Goal: Task Accomplishment & Management: Use online tool/utility

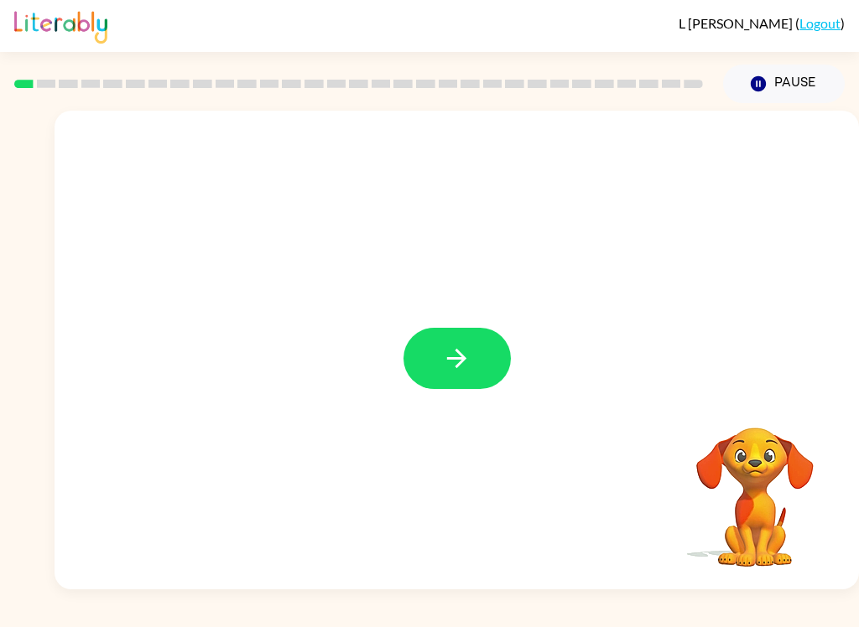
click at [414, 346] on button "button" at bounding box center [456, 358] width 107 height 61
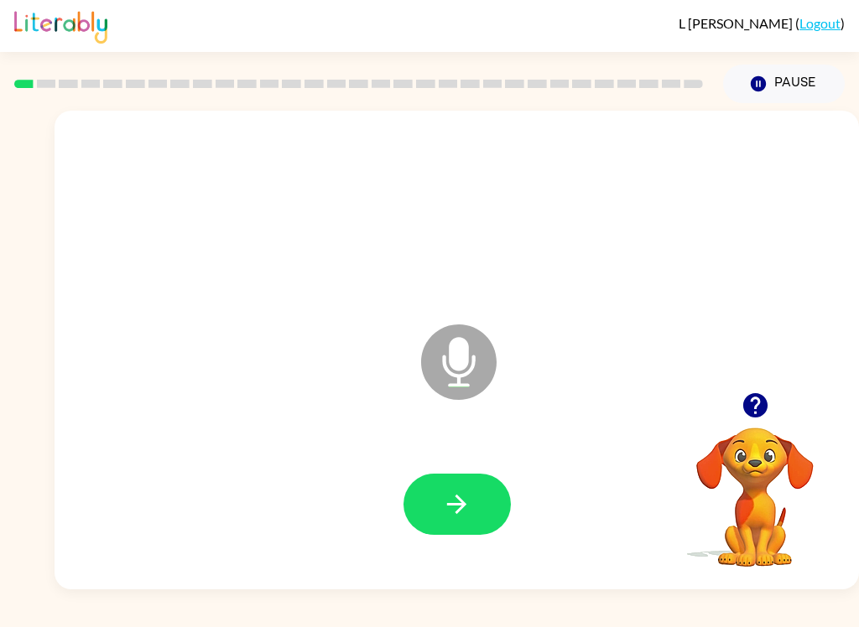
click at [464, 499] on icon "button" at bounding box center [456, 504] width 29 height 29
click at [476, 502] on button "button" at bounding box center [456, 504] width 107 height 61
click at [470, 489] on button "button" at bounding box center [456, 504] width 107 height 61
click at [453, 502] on icon "button" at bounding box center [456, 504] width 29 height 29
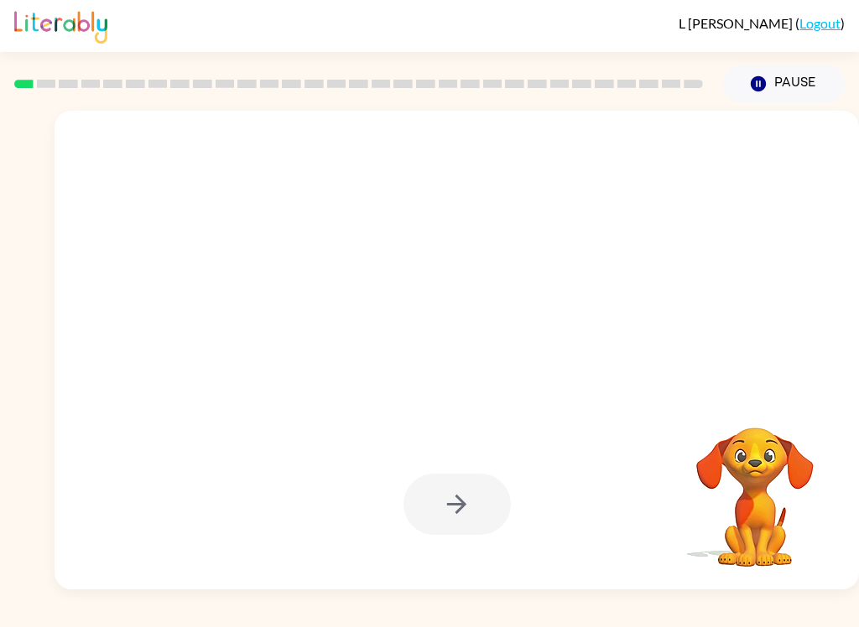
click at [445, 498] on div at bounding box center [456, 504] width 107 height 61
click at [445, 497] on div at bounding box center [456, 504] width 107 height 61
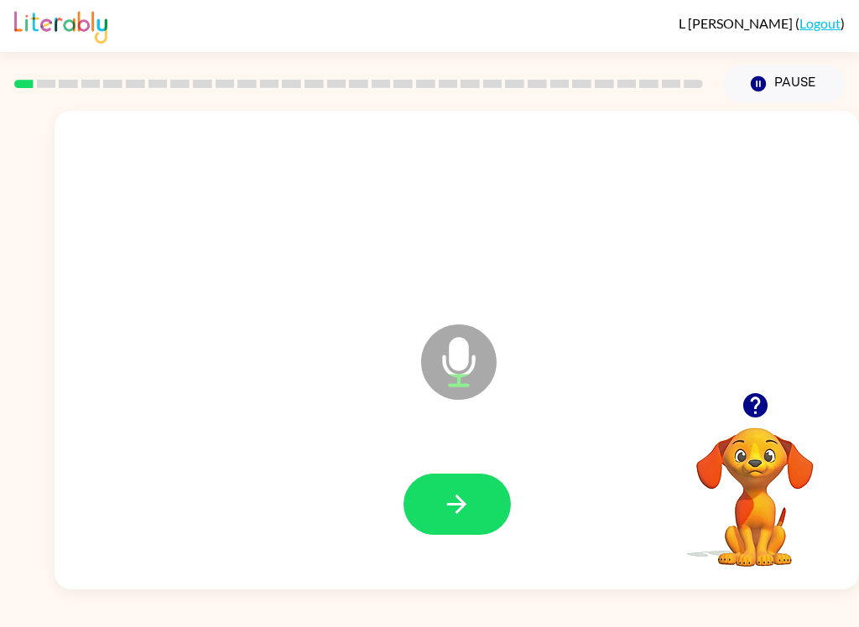
click at [446, 480] on button "button" at bounding box center [456, 504] width 107 height 61
click at [462, 476] on button "button" at bounding box center [456, 504] width 107 height 61
click at [451, 505] on icon "button" at bounding box center [456, 504] width 19 height 19
click at [444, 502] on icon "button" at bounding box center [456, 504] width 29 height 29
click at [446, 498] on icon "button" at bounding box center [456, 504] width 29 height 29
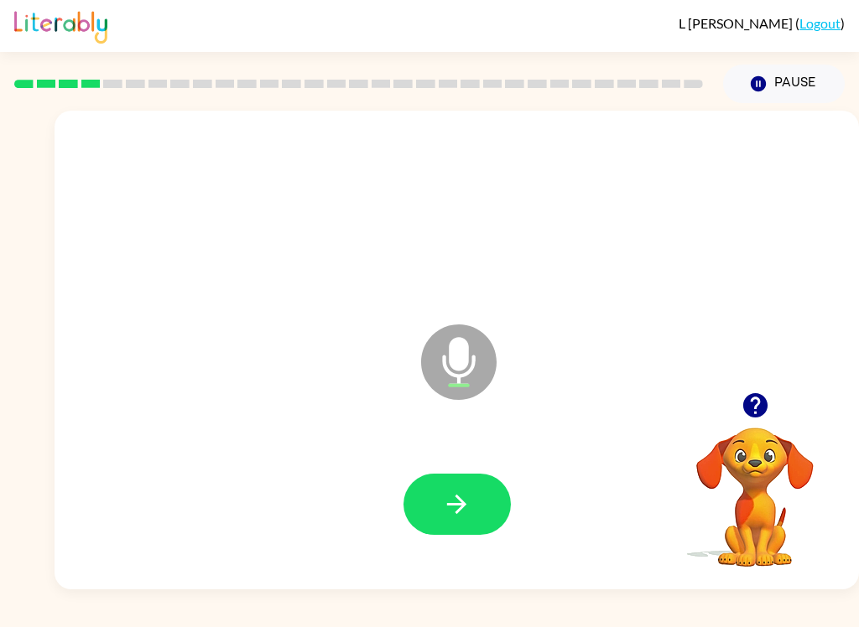
click at [455, 497] on icon "button" at bounding box center [456, 504] width 29 height 29
click at [439, 512] on button "button" at bounding box center [456, 504] width 107 height 61
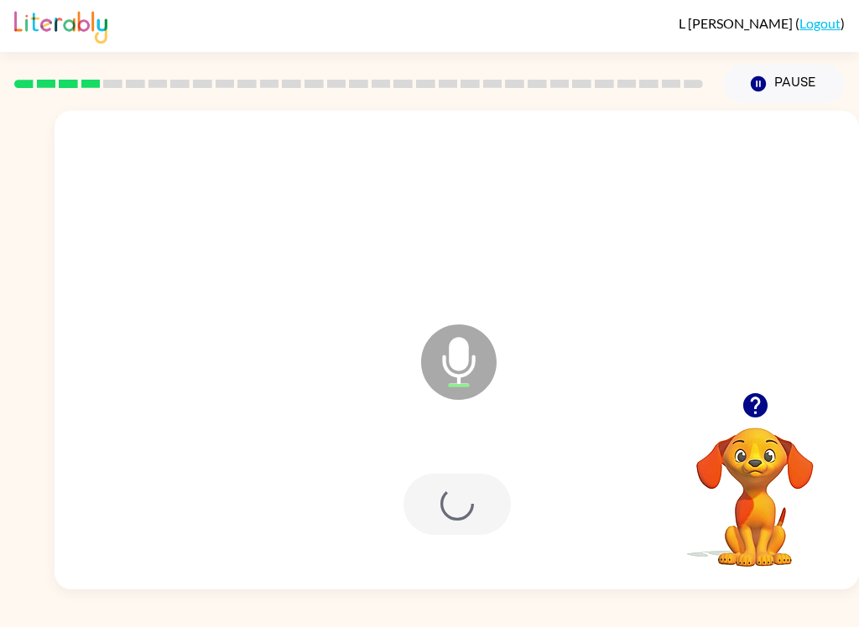
click at [439, 512] on div at bounding box center [456, 504] width 107 height 61
click at [448, 521] on div at bounding box center [456, 504] width 107 height 61
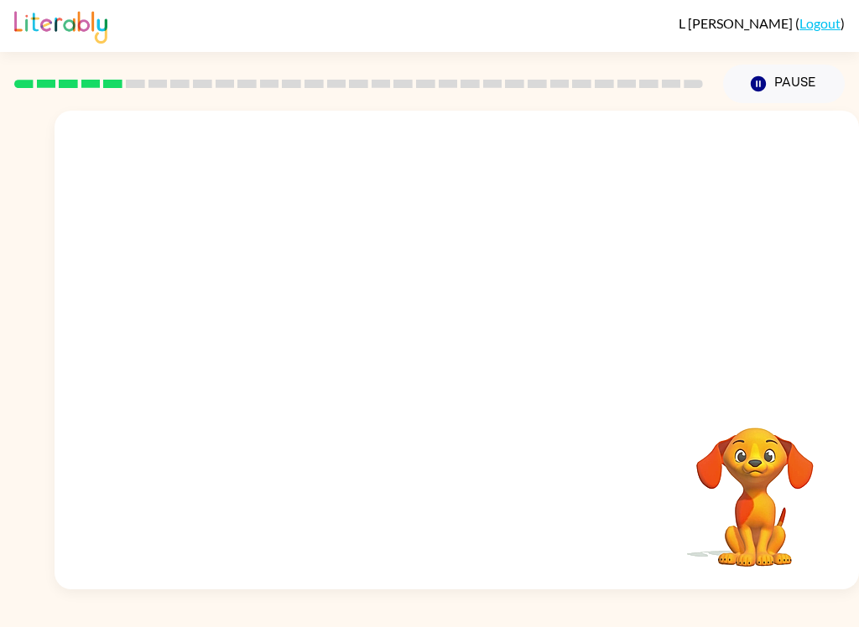
click at [39, 9] on img at bounding box center [60, 25] width 93 height 37
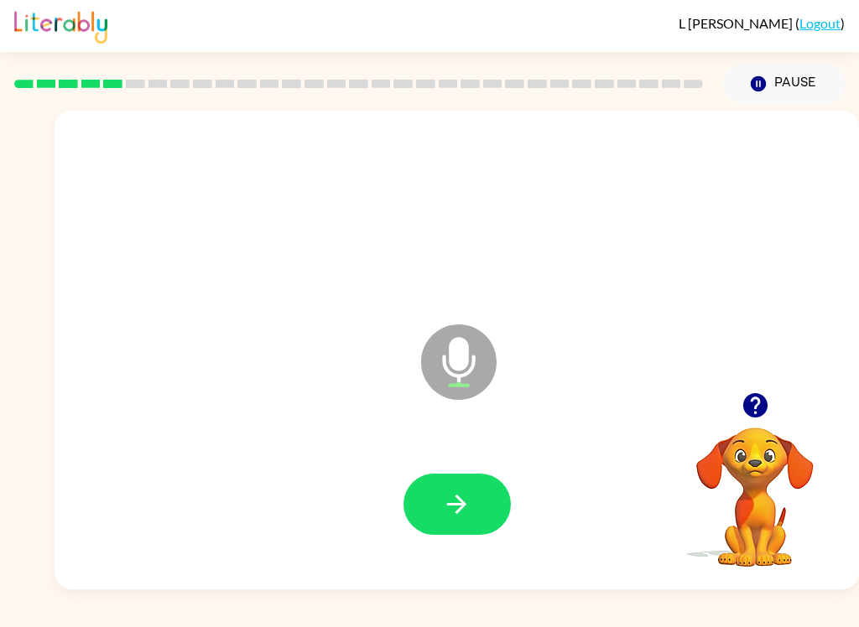
click at [447, 508] on icon "button" at bounding box center [456, 504] width 29 height 29
click at [451, 507] on icon "button" at bounding box center [456, 504] width 29 height 29
click at [456, 497] on icon "button" at bounding box center [456, 504] width 19 height 19
click at [481, 522] on button "button" at bounding box center [456, 504] width 107 height 61
click at [469, 502] on icon "button" at bounding box center [456, 504] width 29 height 29
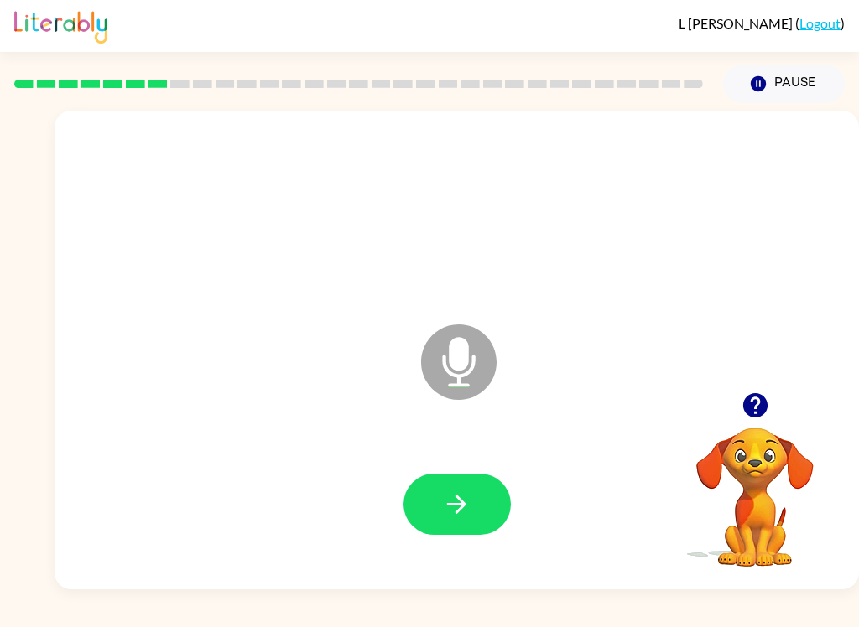
click at [451, 516] on icon "button" at bounding box center [456, 504] width 29 height 29
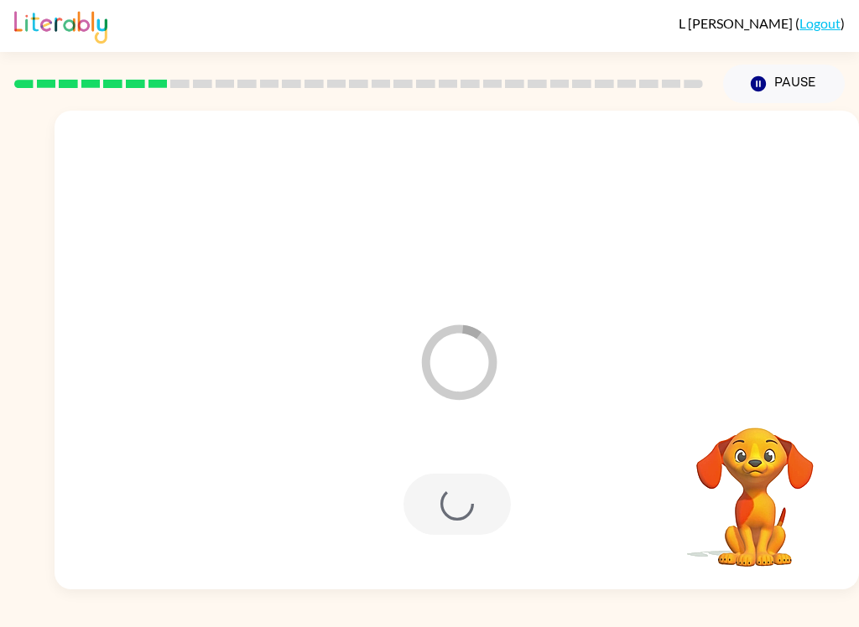
click at [488, 500] on div at bounding box center [456, 504] width 107 height 61
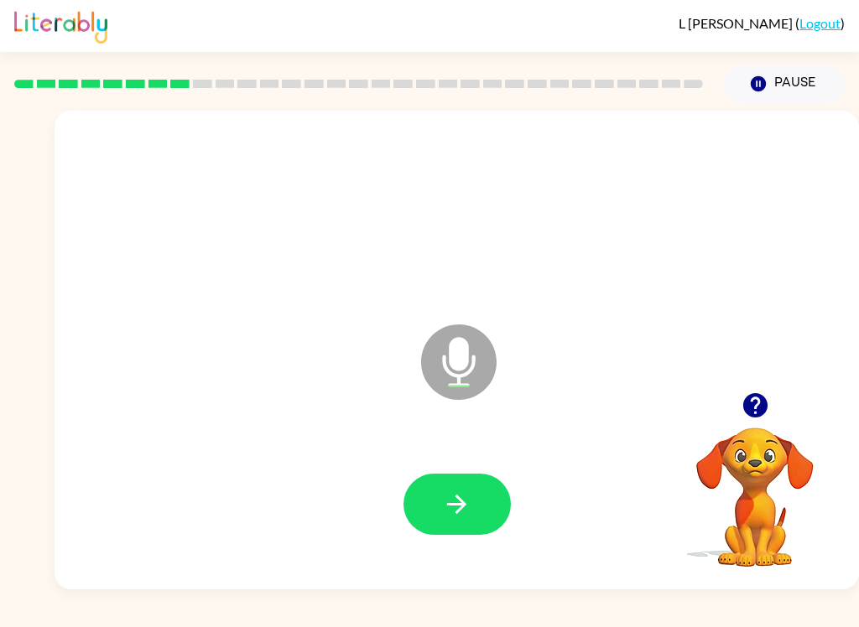
click at [483, 503] on button "button" at bounding box center [456, 504] width 107 height 61
click at [483, 502] on div at bounding box center [456, 504] width 107 height 61
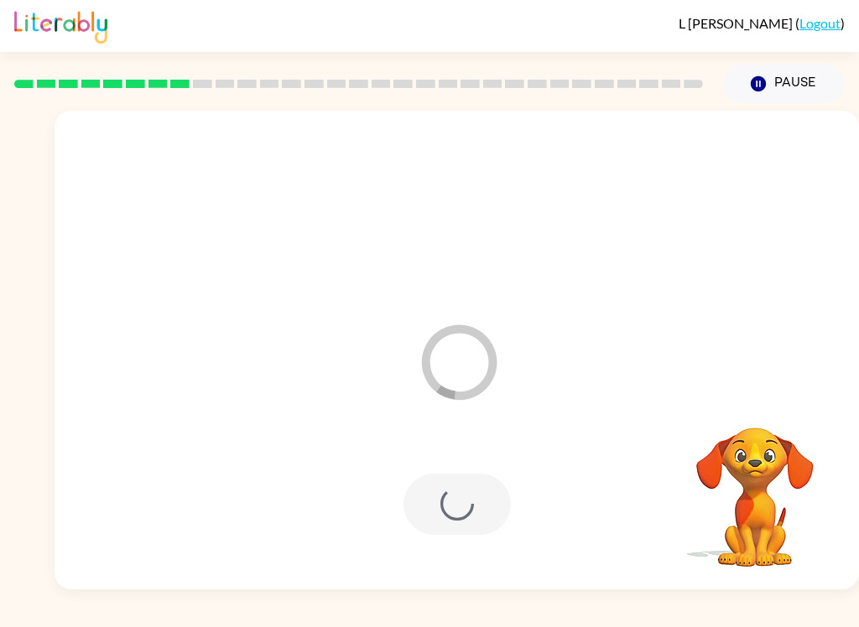
click at [473, 501] on div at bounding box center [456, 504] width 107 height 61
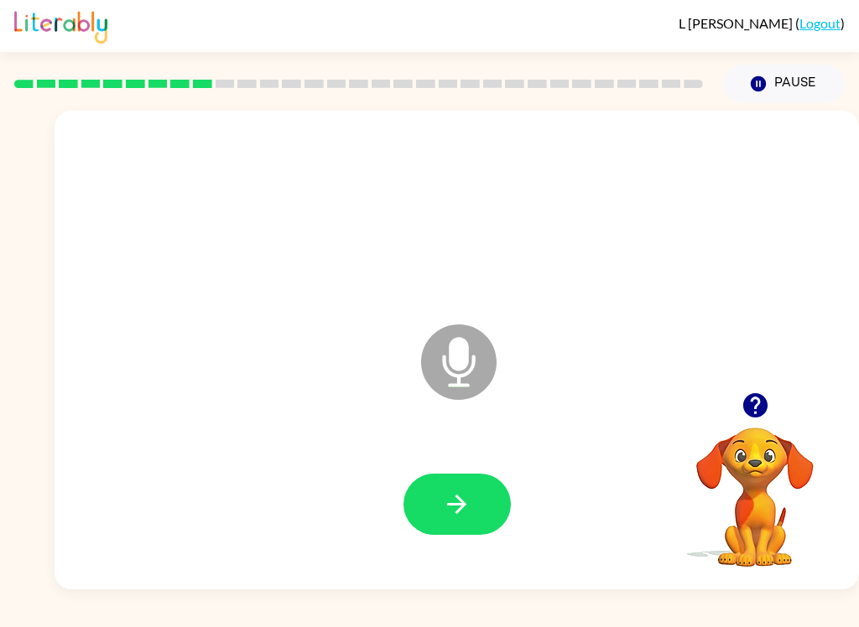
click at [464, 505] on icon "button" at bounding box center [456, 504] width 19 height 19
click at [472, 505] on button "button" at bounding box center [456, 504] width 107 height 61
click at [453, 507] on icon "button" at bounding box center [456, 504] width 29 height 29
click at [451, 496] on icon "button" at bounding box center [456, 504] width 29 height 29
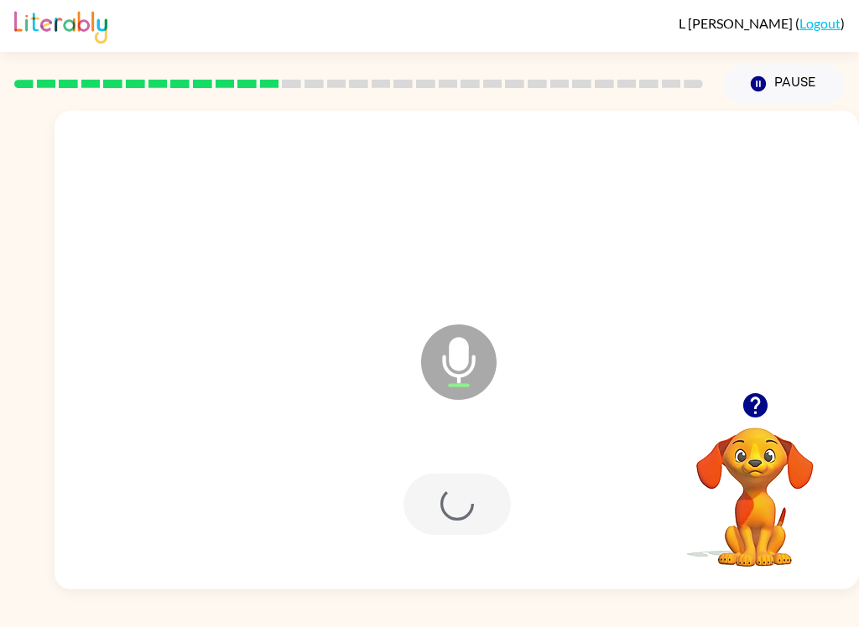
click at [465, 620] on div "[PERSON_NAME] ( Logout ) Pause Pause Microphone The Microphone is here when it …" at bounding box center [429, 313] width 859 height 627
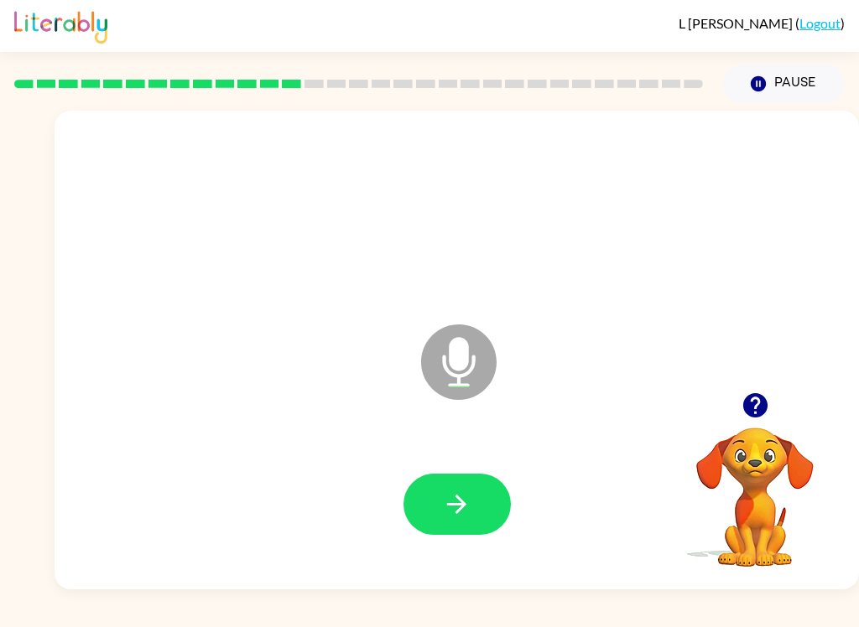
click at [472, 511] on button "button" at bounding box center [456, 504] width 107 height 61
click at [423, 530] on button "button" at bounding box center [456, 504] width 107 height 61
click at [422, 529] on div at bounding box center [456, 505] width 771 height 138
click at [493, 492] on button "button" at bounding box center [456, 504] width 107 height 61
click at [467, 526] on button "button" at bounding box center [456, 504] width 107 height 61
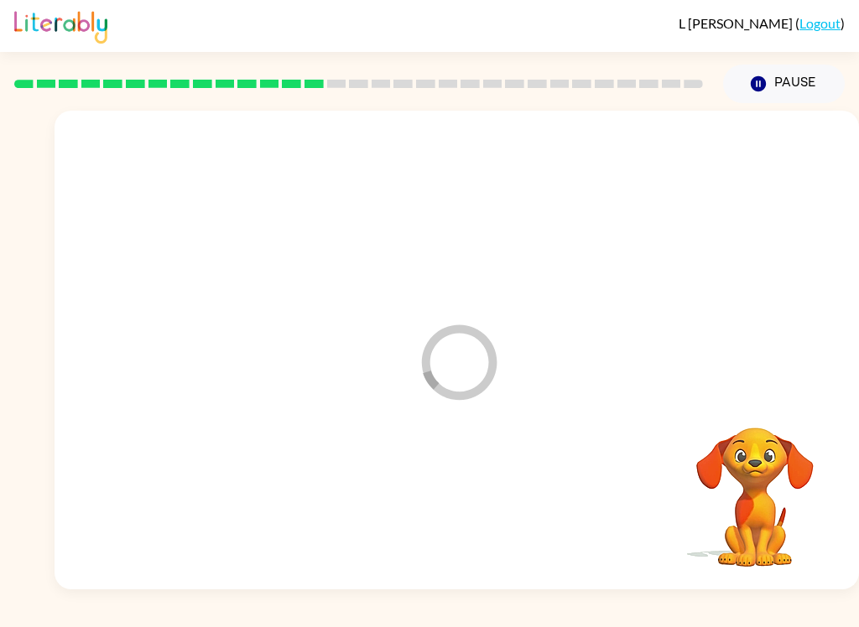
click at [474, 481] on div at bounding box center [456, 505] width 771 height 138
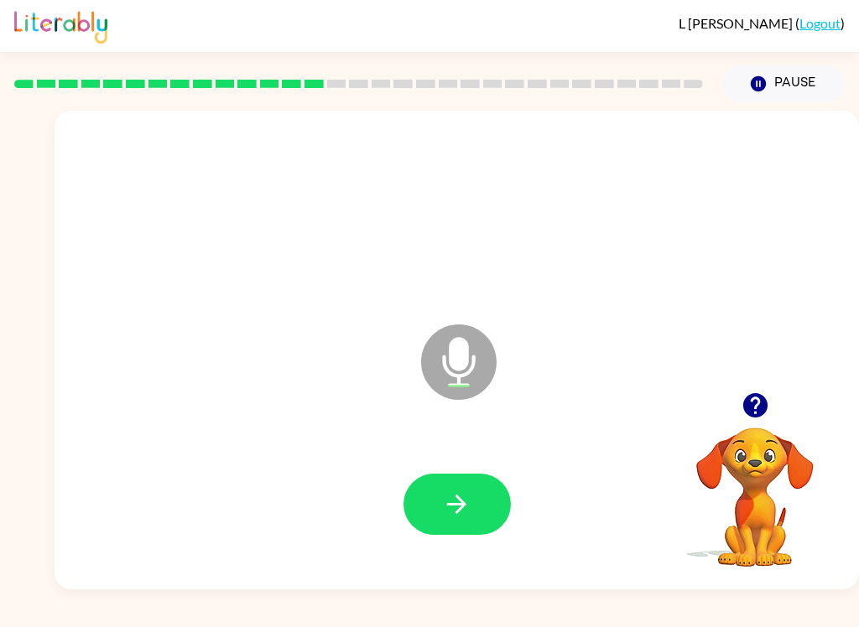
click at [465, 479] on button "button" at bounding box center [456, 504] width 107 height 61
click at [448, 516] on icon "button" at bounding box center [456, 504] width 29 height 29
click at [405, 559] on div at bounding box center [456, 505] width 771 height 138
click at [469, 487] on button "button" at bounding box center [456, 504] width 107 height 61
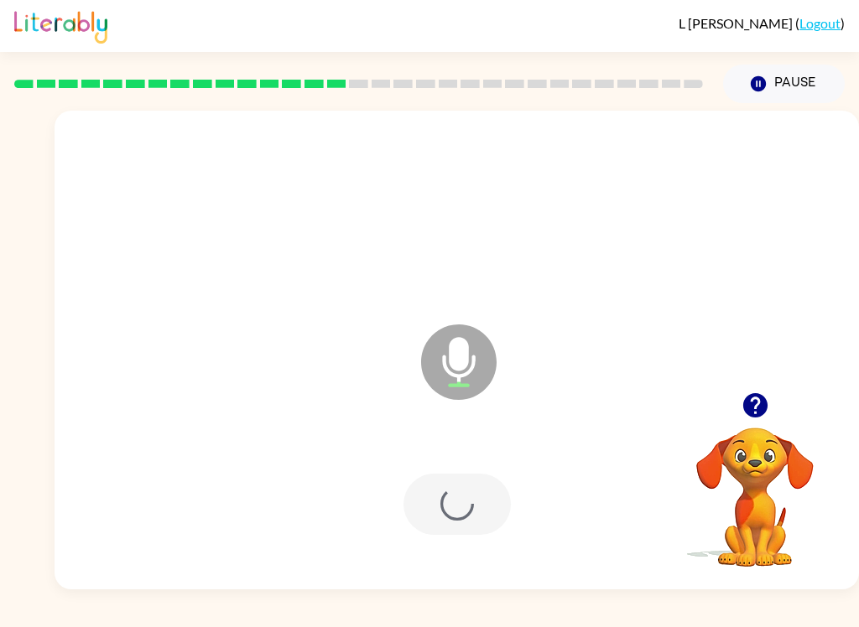
click at [476, 496] on div at bounding box center [456, 504] width 107 height 61
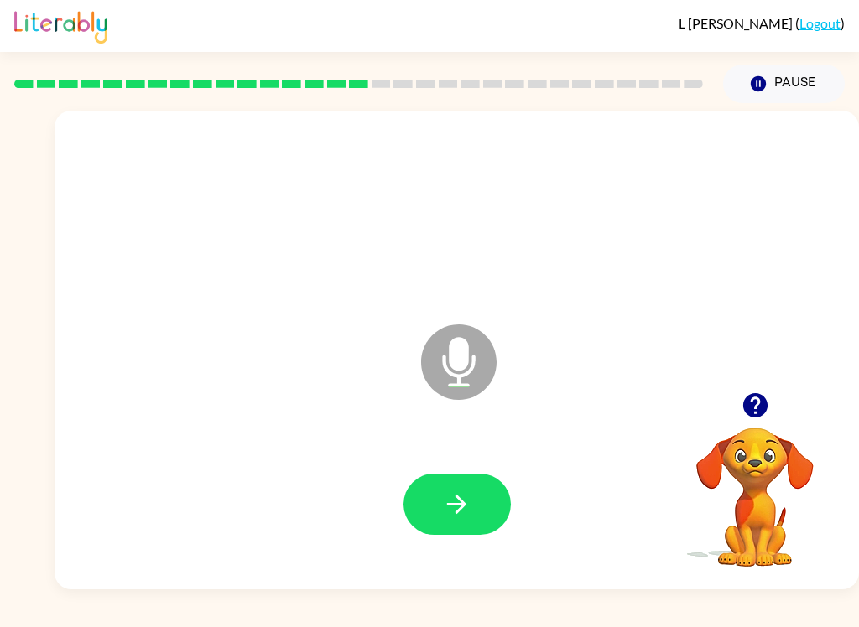
click at [452, 556] on div at bounding box center [456, 505] width 771 height 138
click at [498, 529] on button "button" at bounding box center [456, 504] width 107 height 61
click at [463, 535] on button "button" at bounding box center [456, 504] width 107 height 61
click at [460, 495] on icon "button" at bounding box center [456, 504] width 29 height 29
click at [439, 530] on button "button" at bounding box center [456, 504] width 107 height 61
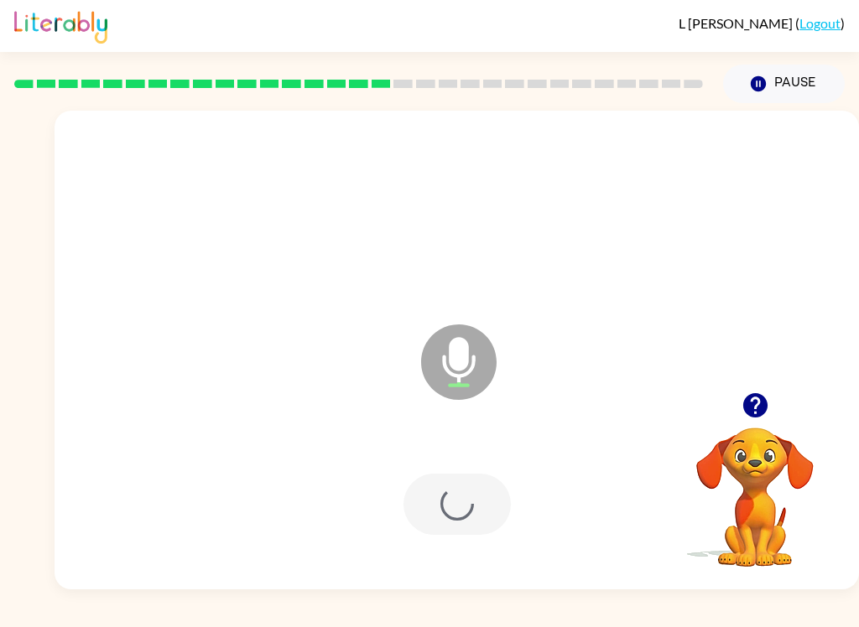
click at [439, 530] on div at bounding box center [456, 504] width 107 height 61
click at [473, 505] on div at bounding box center [456, 504] width 107 height 61
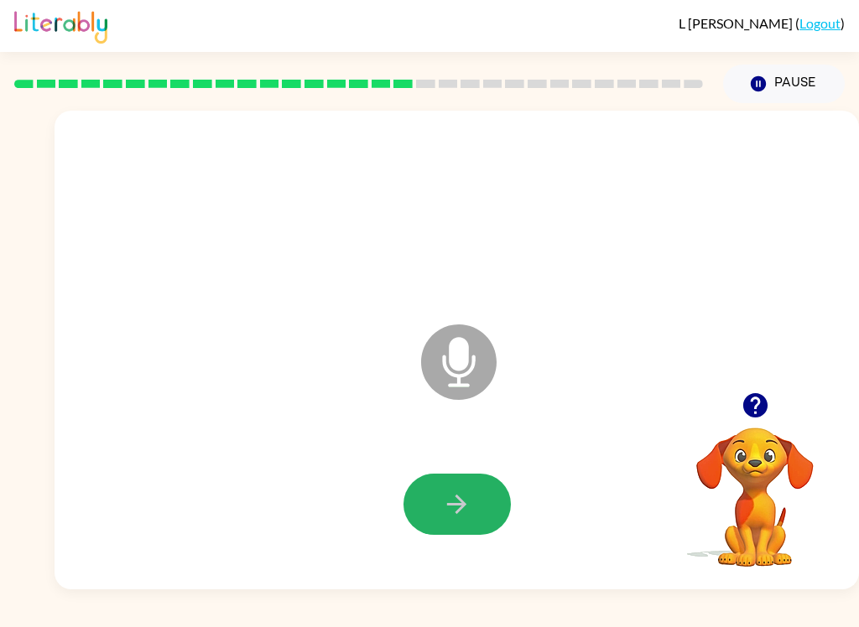
click at [437, 504] on button "button" at bounding box center [456, 504] width 107 height 61
click at [460, 497] on icon "button" at bounding box center [456, 504] width 29 height 29
click at [444, 493] on icon "button" at bounding box center [456, 504] width 29 height 29
click at [438, 512] on button "button" at bounding box center [456, 504] width 107 height 61
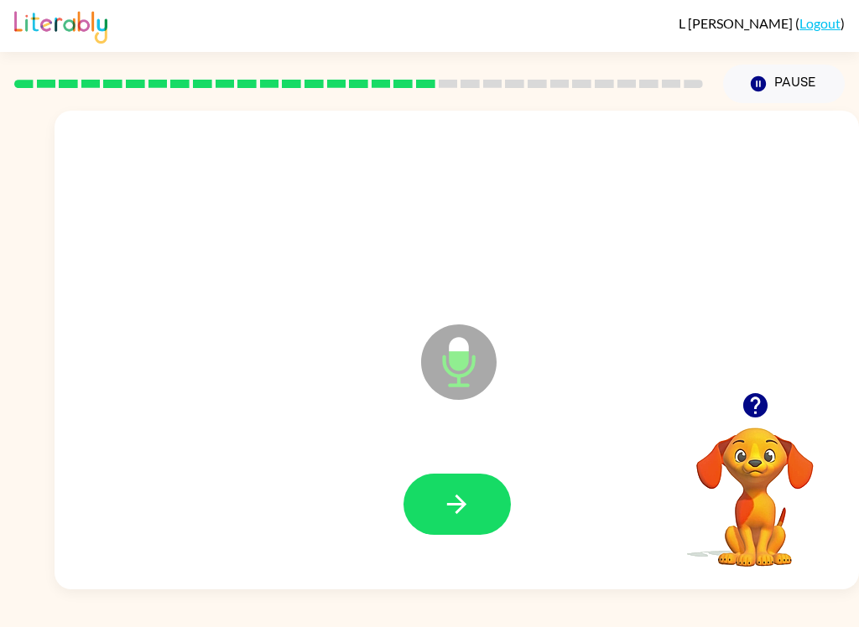
click at [467, 493] on icon "button" at bounding box center [456, 504] width 29 height 29
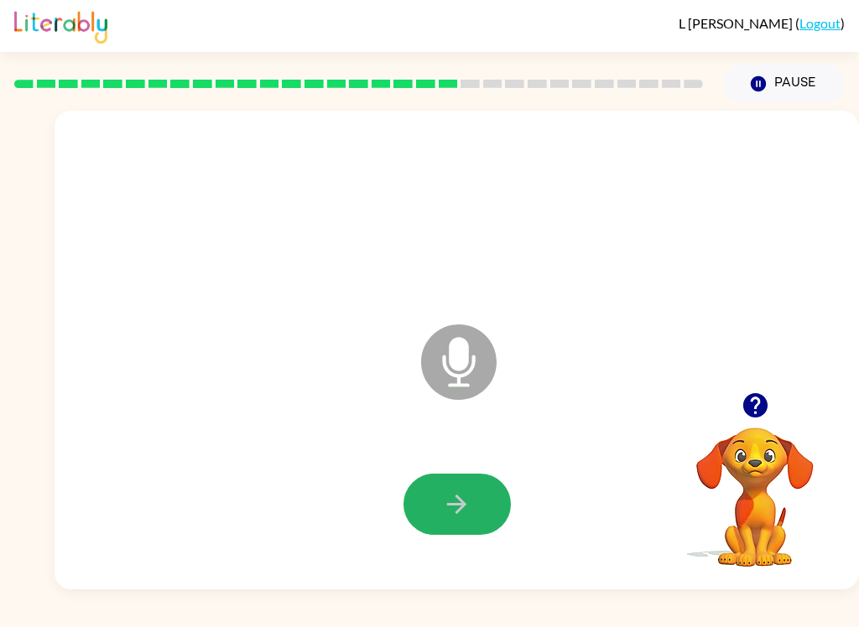
click at [439, 495] on button "button" at bounding box center [456, 504] width 107 height 61
click at [455, 503] on icon "button" at bounding box center [456, 504] width 29 height 29
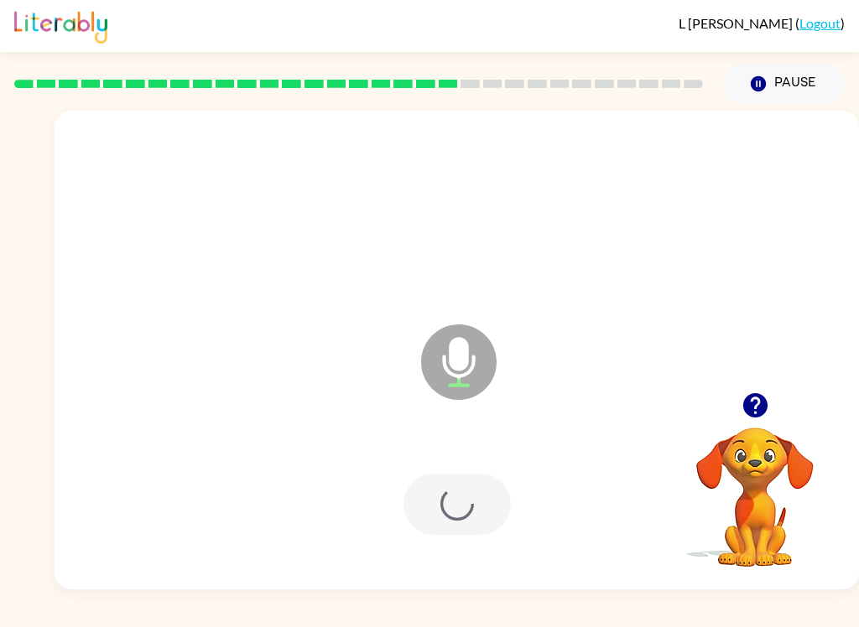
click at [440, 507] on div at bounding box center [456, 504] width 107 height 61
click at [445, 506] on div at bounding box center [456, 504] width 107 height 61
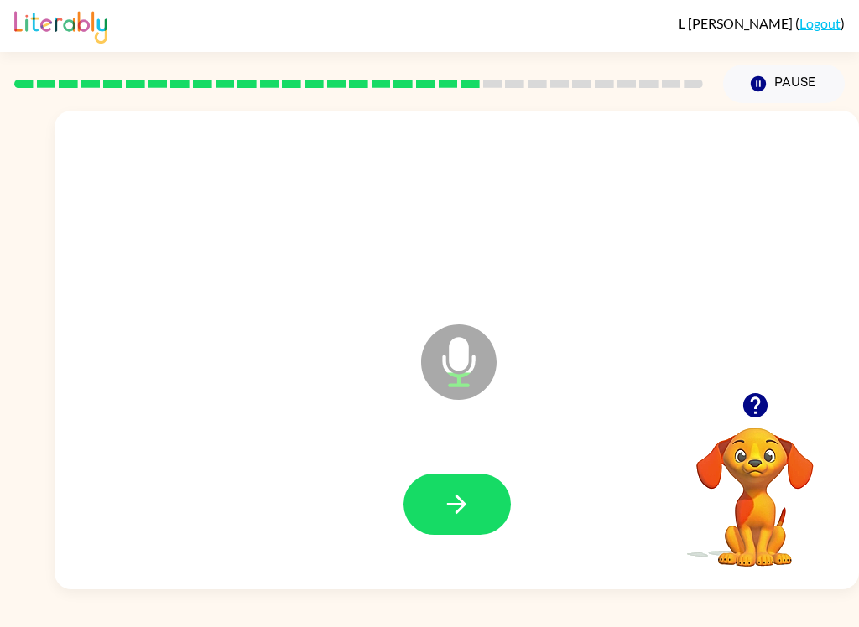
click at [446, 514] on icon "button" at bounding box center [456, 504] width 29 height 29
click at [450, 493] on icon "button" at bounding box center [456, 504] width 29 height 29
click at [433, 513] on button "button" at bounding box center [456, 504] width 107 height 61
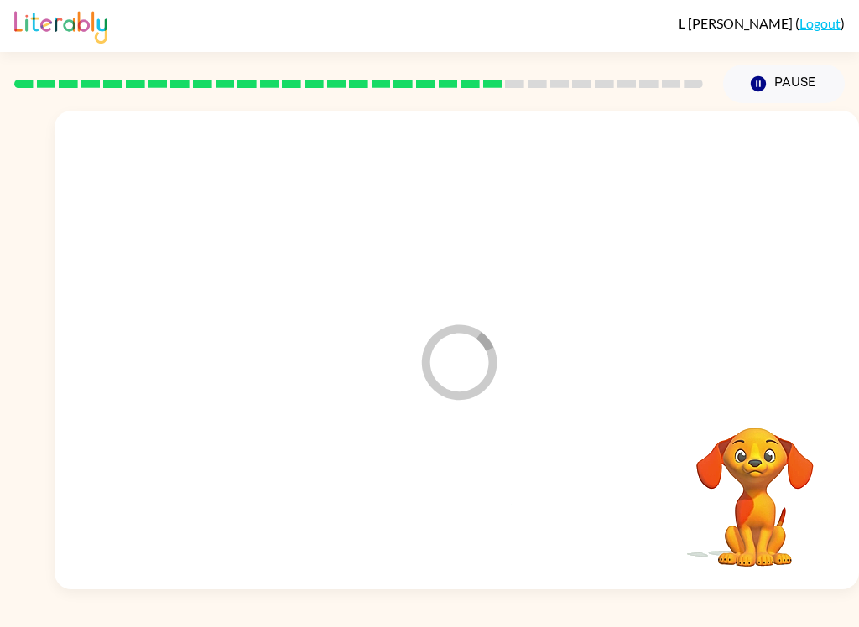
click at [392, 536] on div at bounding box center [456, 505] width 771 height 138
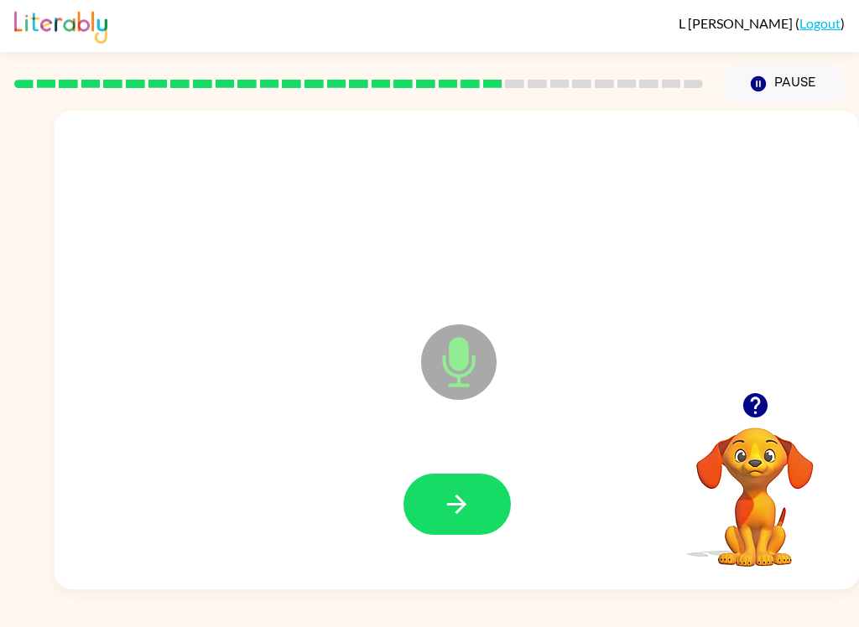
click at [476, 513] on button "button" at bounding box center [456, 504] width 107 height 61
click at [444, 503] on icon "button" at bounding box center [456, 504] width 29 height 29
click at [408, 508] on button "button" at bounding box center [456, 504] width 107 height 61
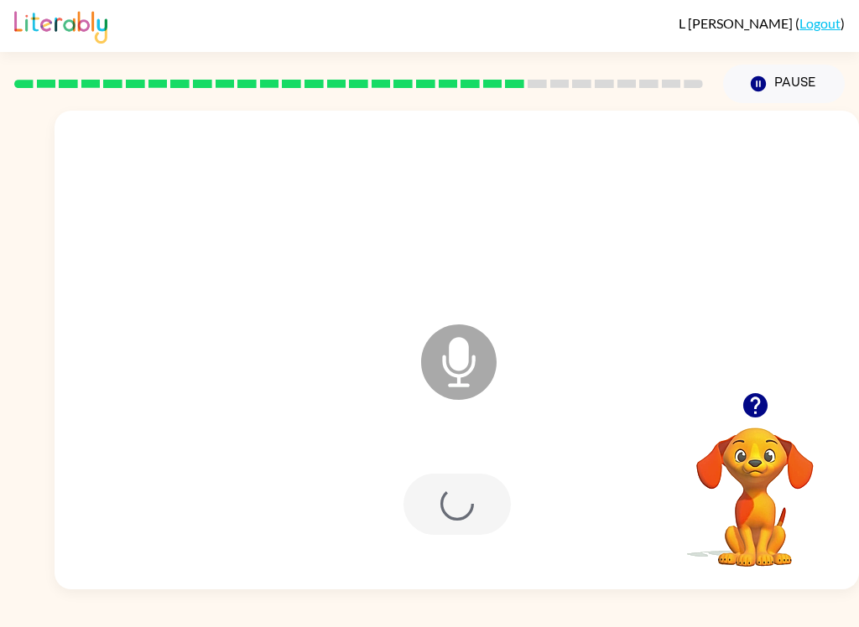
click at [408, 507] on div at bounding box center [456, 504] width 107 height 61
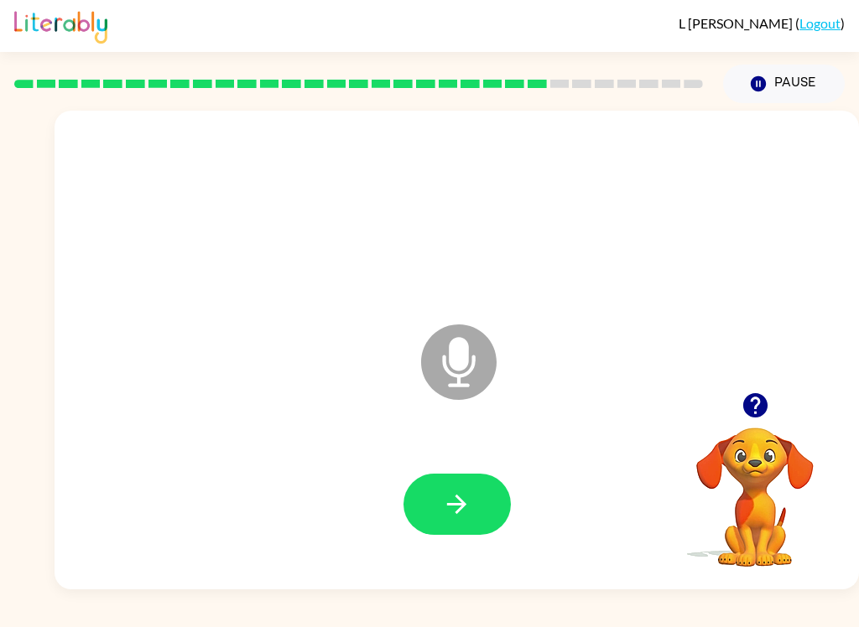
click at [493, 522] on button "button" at bounding box center [456, 504] width 107 height 61
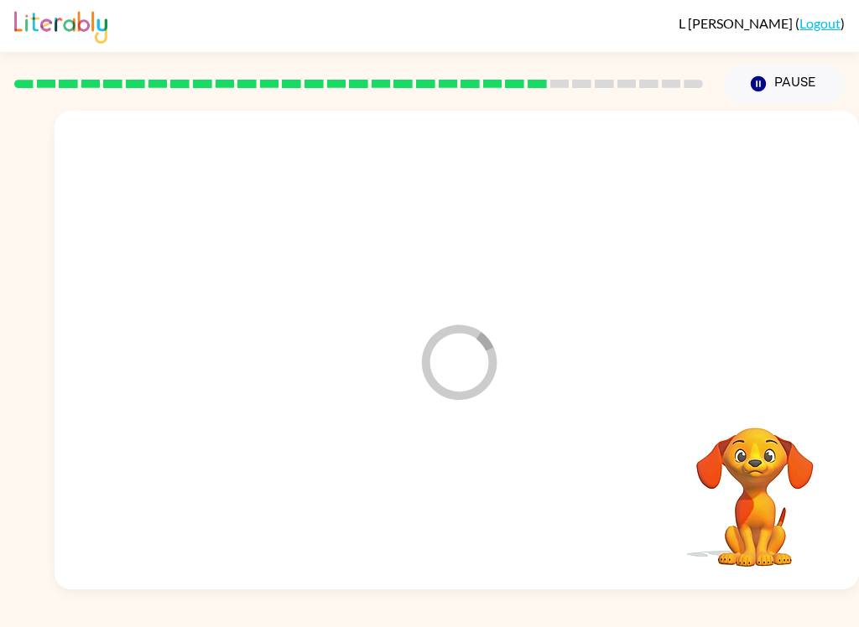
click at [492, 522] on div at bounding box center [456, 505] width 771 height 138
click at [829, 620] on div "[PERSON_NAME] ( Logout ) Pause Pause Your browser must support playing .mp4 fil…" at bounding box center [429, 313] width 859 height 627
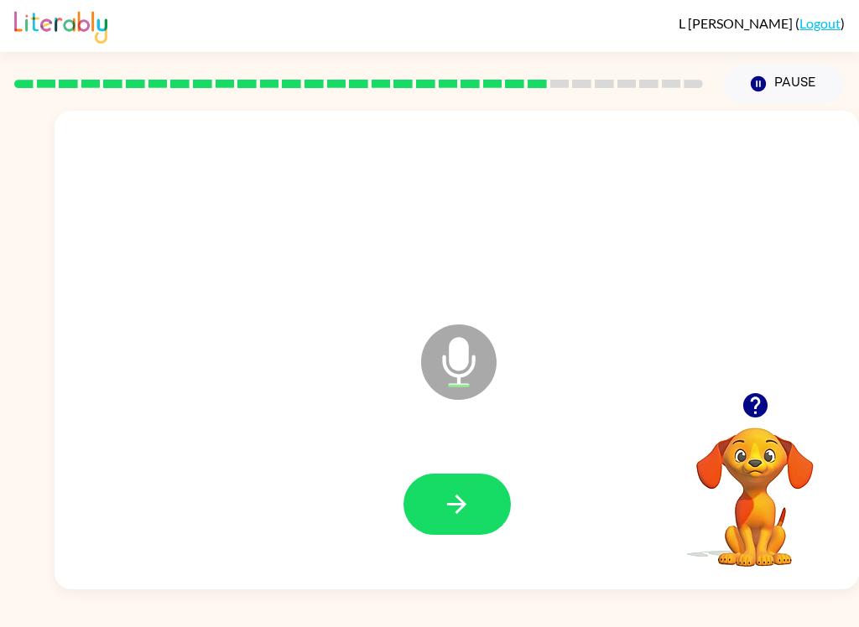
click at [471, 497] on icon "button" at bounding box center [456, 504] width 29 height 29
click at [451, 488] on button "button" at bounding box center [456, 504] width 107 height 61
click at [457, 507] on icon "button" at bounding box center [456, 504] width 29 height 29
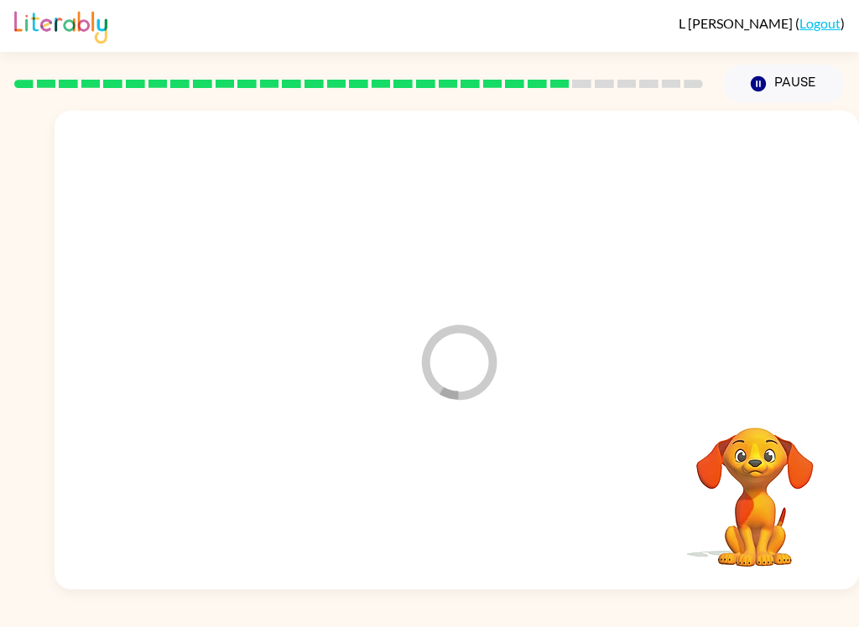
click at [449, 517] on div at bounding box center [456, 505] width 771 height 138
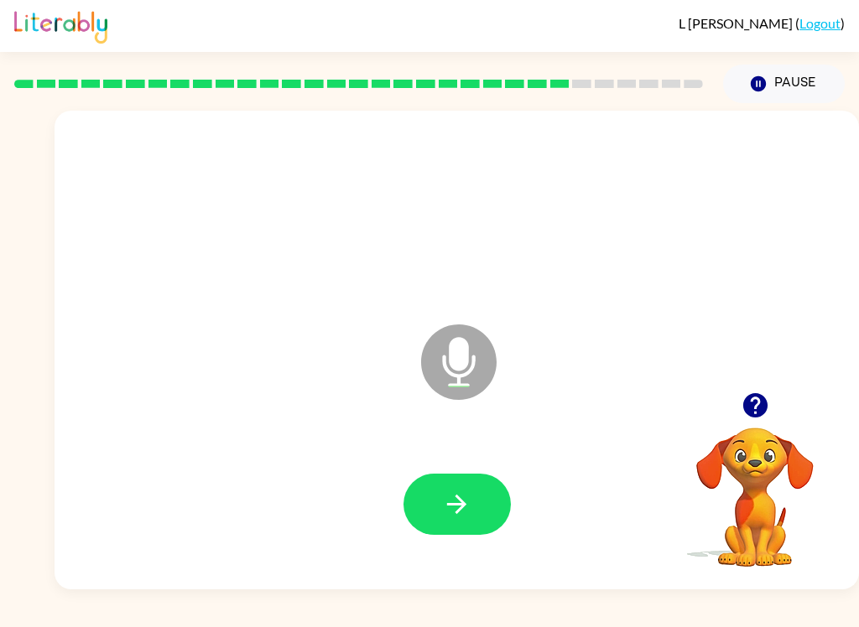
click at [460, 506] on icon "button" at bounding box center [456, 504] width 19 height 19
click at [426, 486] on button "button" at bounding box center [456, 504] width 107 height 61
click at [455, 502] on icon "button" at bounding box center [456, 504] width 29 height 29
click at [455, 522] on button "button" at bounding box center [456, 504] width 107 height 61
click at [478, 502] on button "button" at bounding box center [456, 504] width 107 height 61
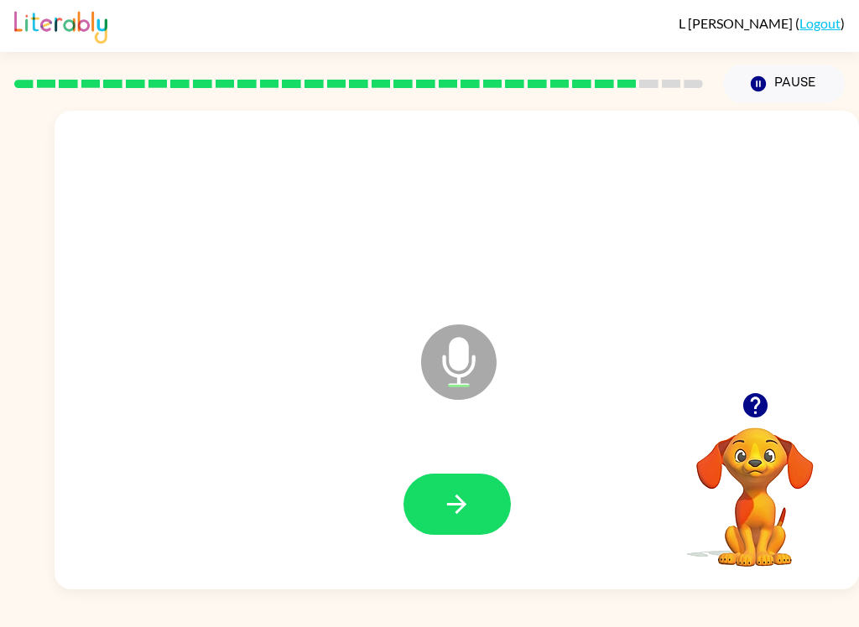
click at [455, 515] on icon "button" at bounding box center [456, 504] width 29 height 29
click at [424, 515] on button "button" at bounding box center [456, 504] width 107 height 61
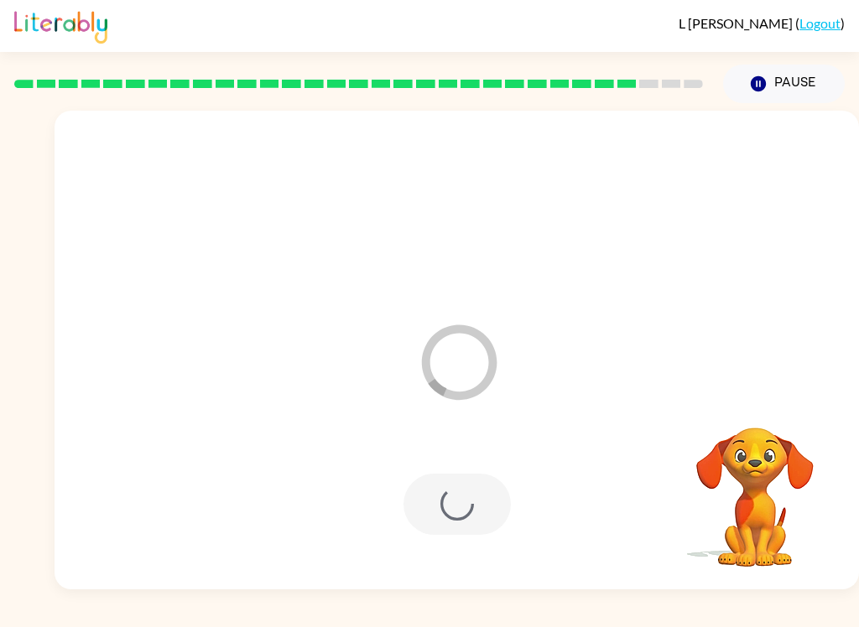
click at [432, 508] on div at bounding box center [456, 504] width 107 height 61
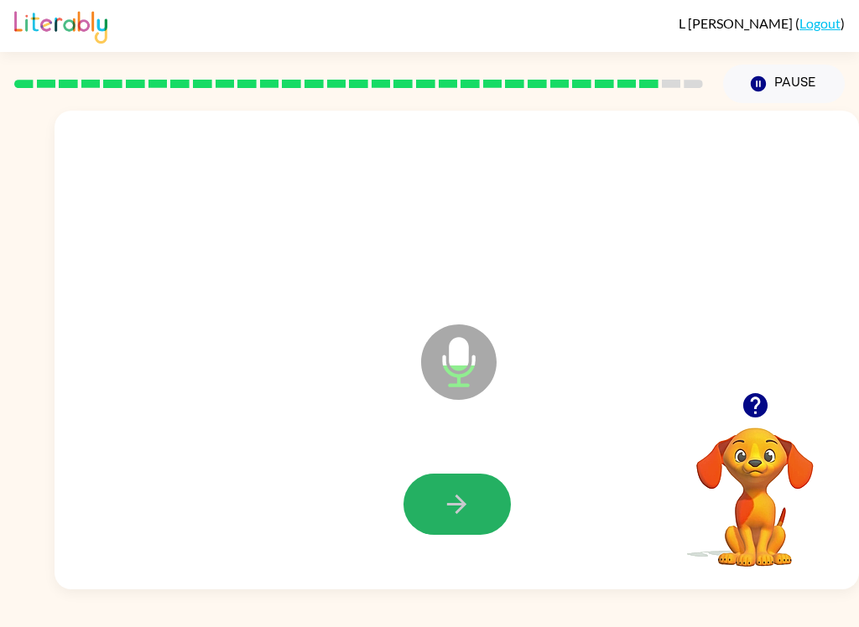
click at [461, 500] on icon "button" at bounding box center [456, 504] width 19 height 19
click at [463, 508] on icon "button" at bounding box center [456, 504] width 19 height 19
click at [464, 516] on icon "button" at bounding box center [456, 504] width 29 height 29
click at [450, 502] on icon "button" at bounding box center [456, 504] width 29 height 29
